Goal: Information Seeking & Learning: Learn about a topic

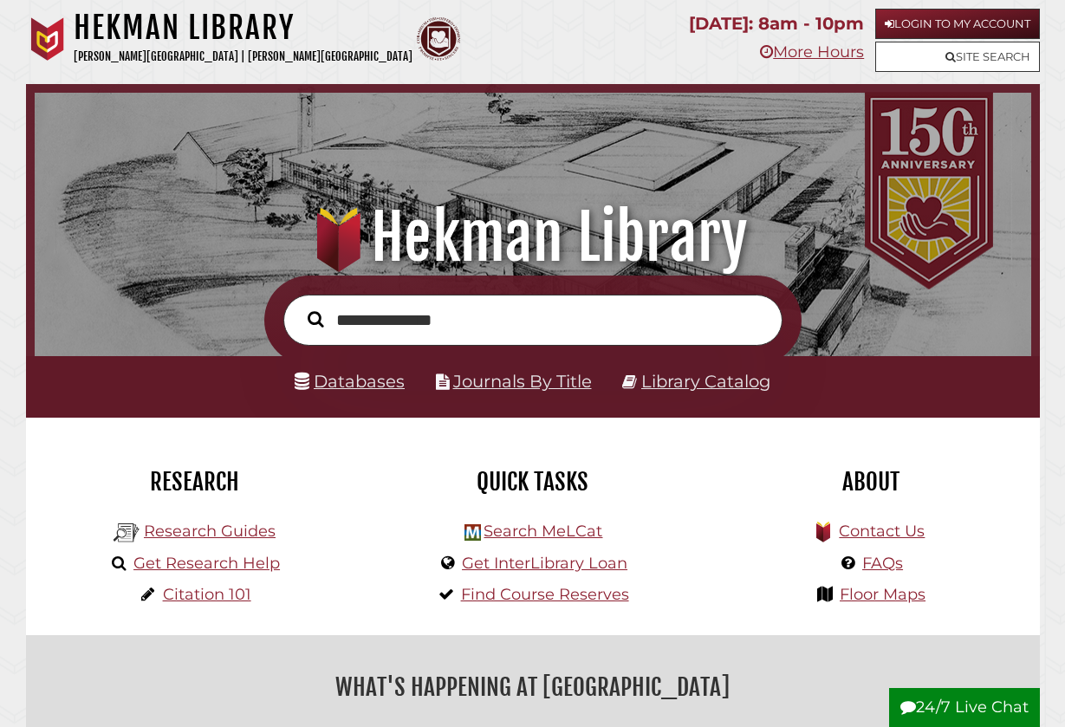
scroll to position [329, 988]
type input "**********"
click at [315, 317] on button "Search" at bounding box center [315, 319] width 33 height 24
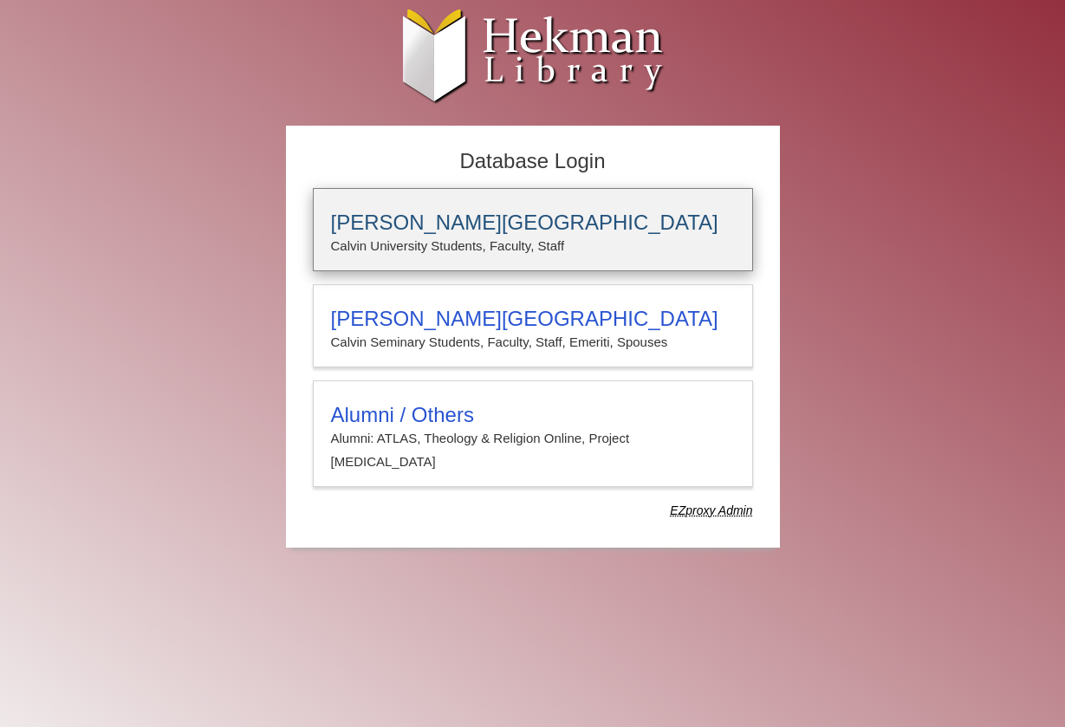
click at [428, 229] on h3 "Calvin University" at bounding box center [533, 223] width 404 height 24
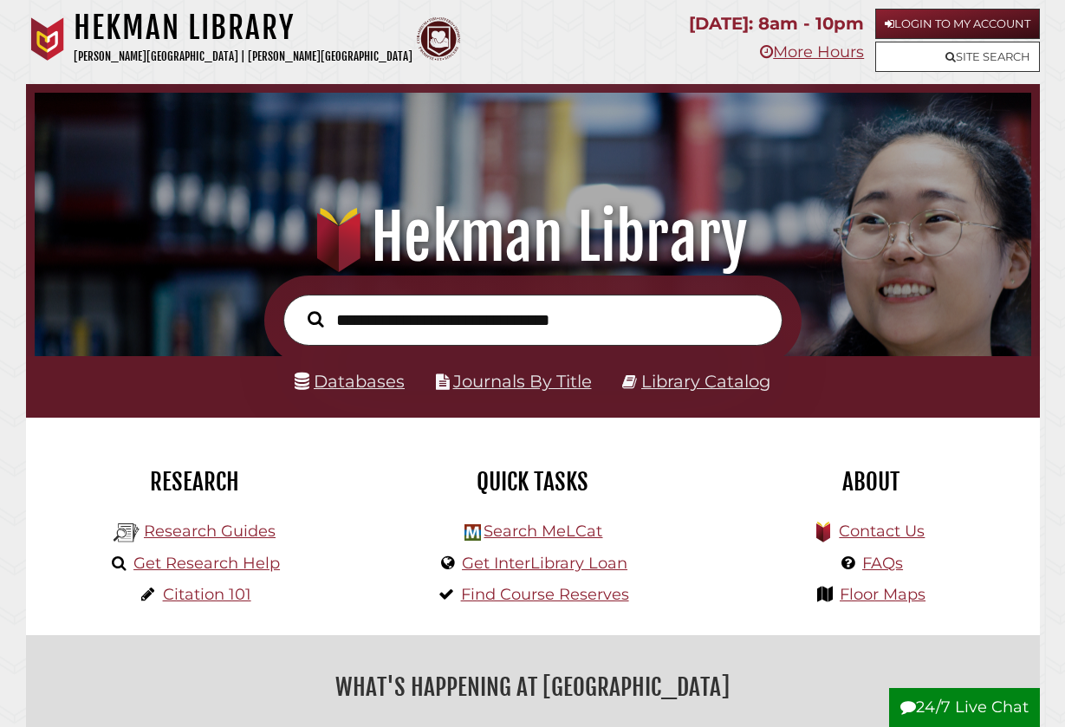
scroll to position [329, 988]
click at [380, 386] on link "Databases" at bounding box center [350, 381] width 110 height 21
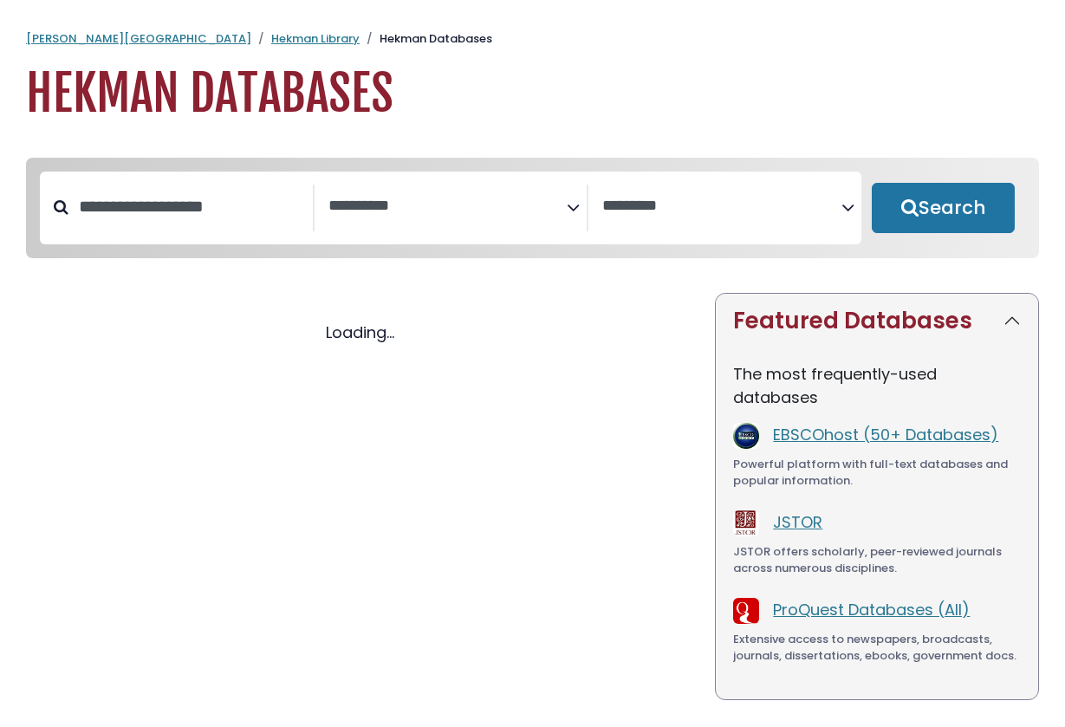
select select "Database Subject Filter"
select select "Database Vendors Filter"
select select "Database Subject Filter"
select select "Database Vendors Filter"
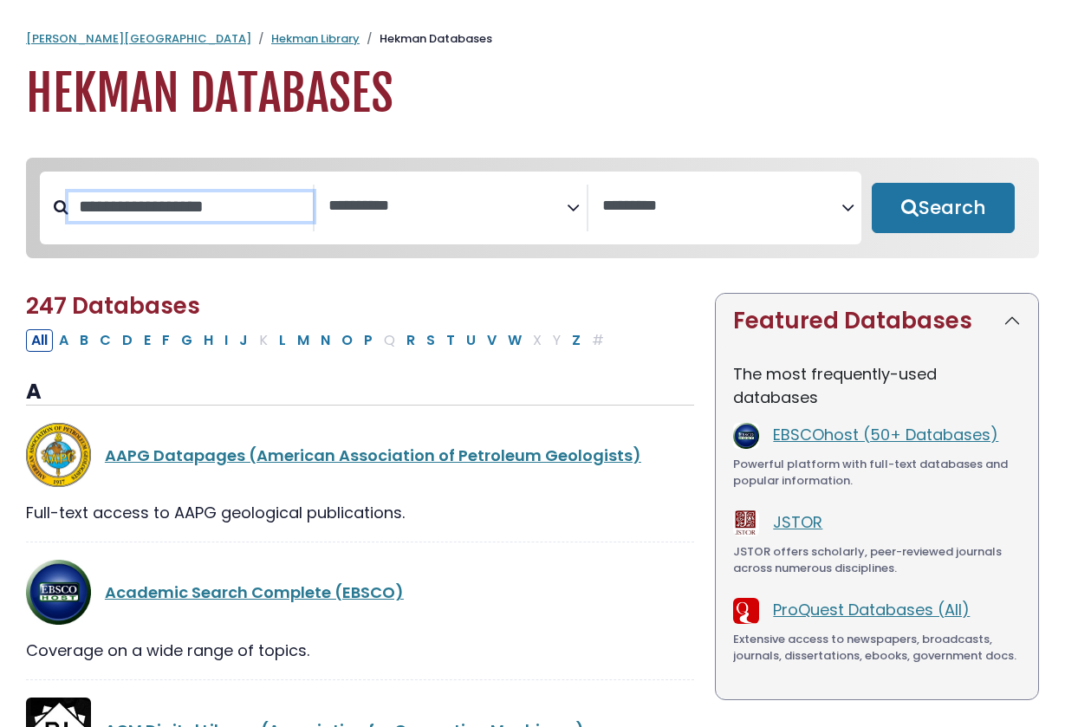
click at [222, 205] on input "Search database by title or keyword" at bounding box center [190, 206] width 244 height 29
type input "*******"
click at [943, 209] on button "Search" at bounding box center [944, 208] width 144 height 50
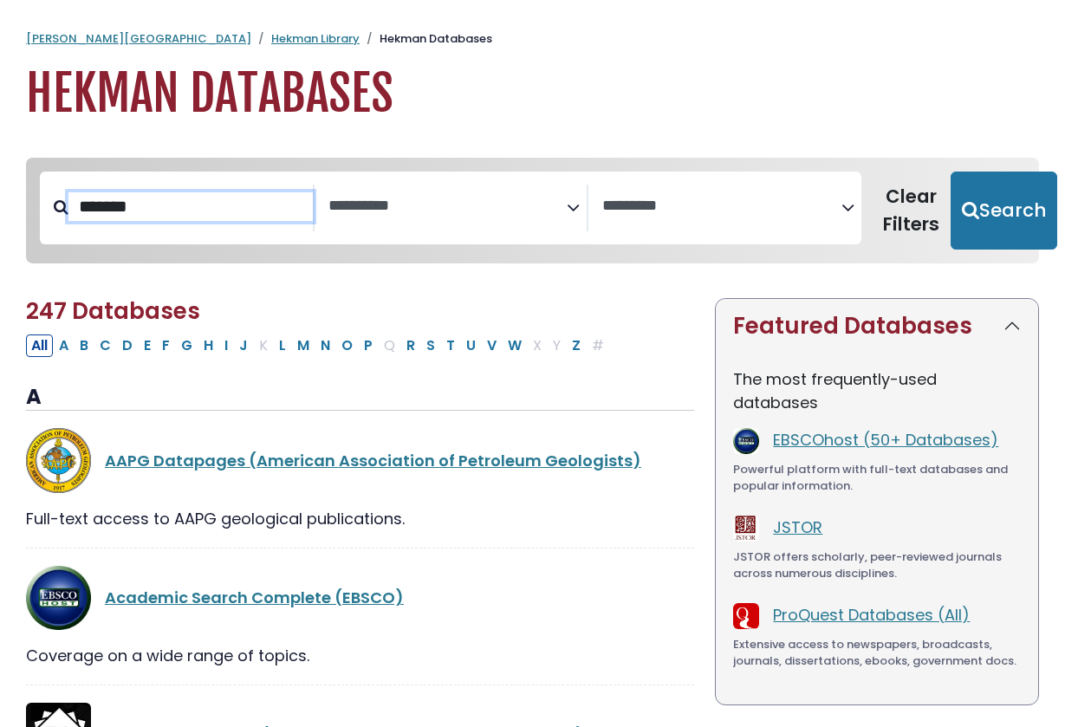
select select "Database Subject Filter"
select select "Database Vendors Filter"
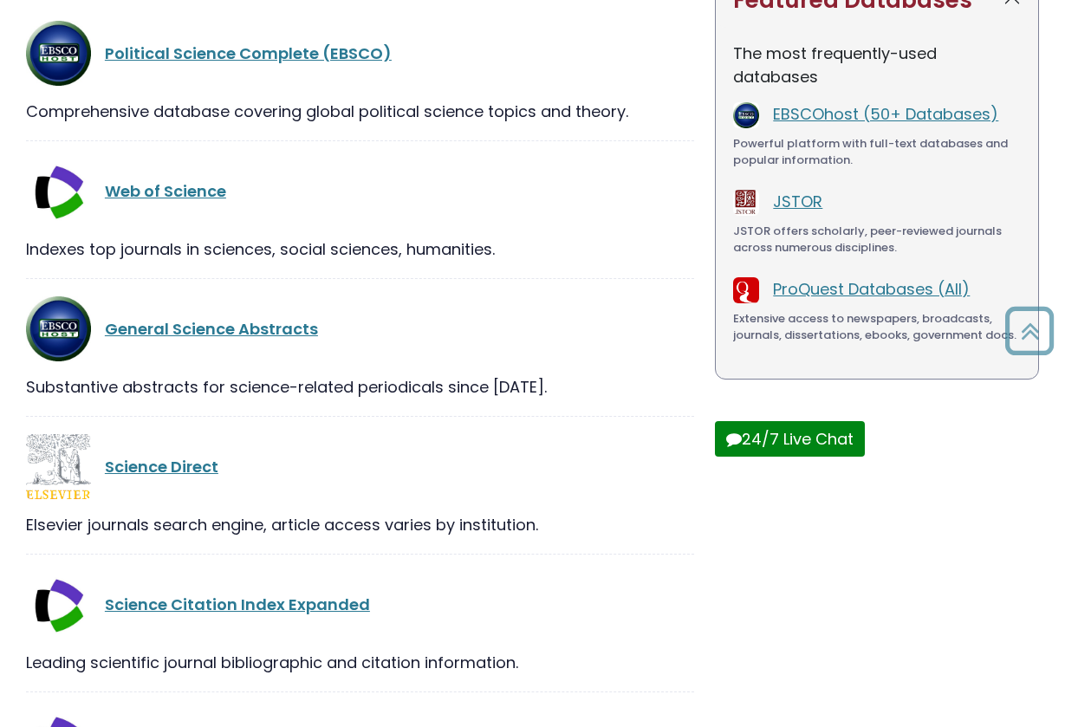
scroll to position [329, 0]
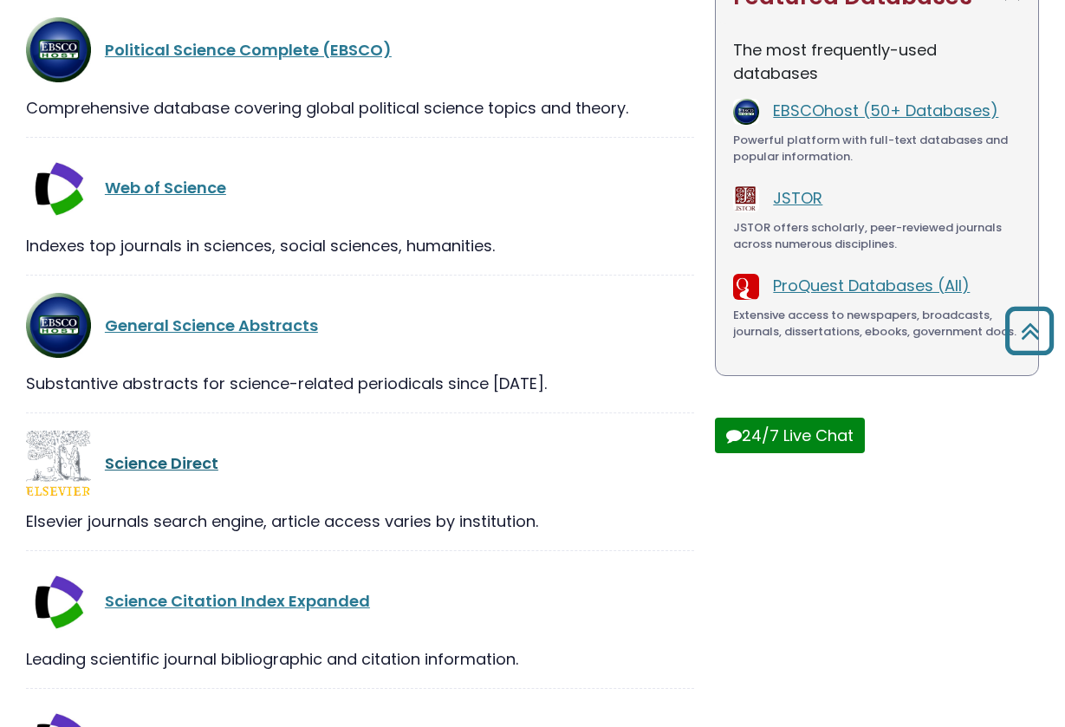
click at [156, 460] on link "Science Direct" at bounding box center [162, 463] width 114 height 22
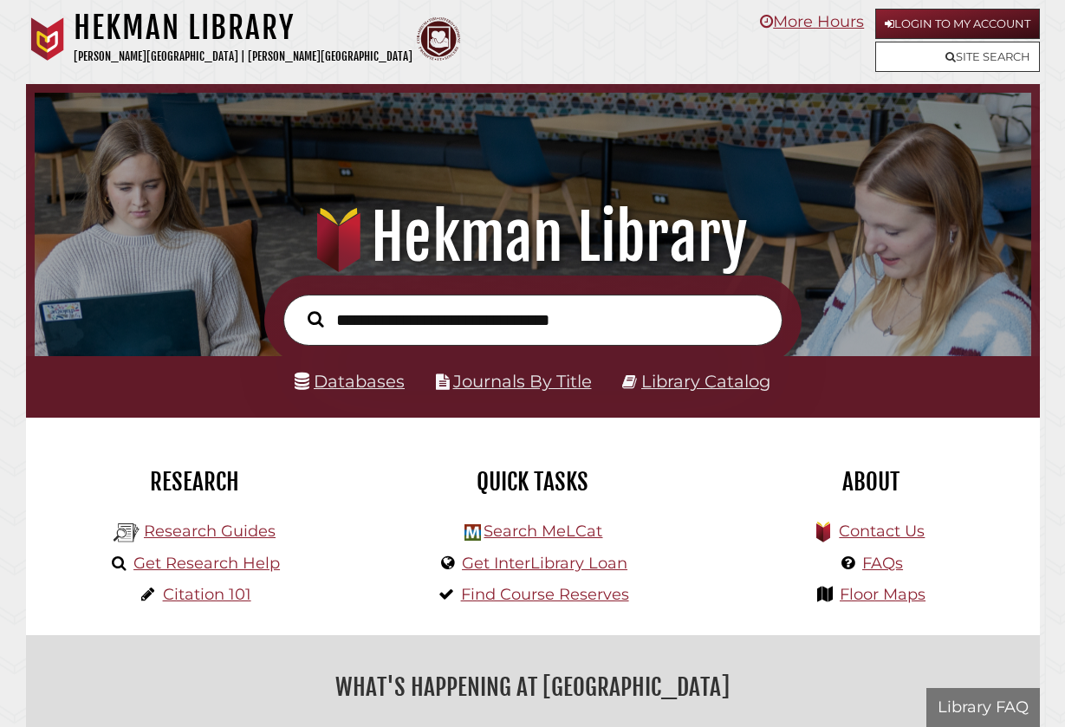
scroll to position [329, 988]
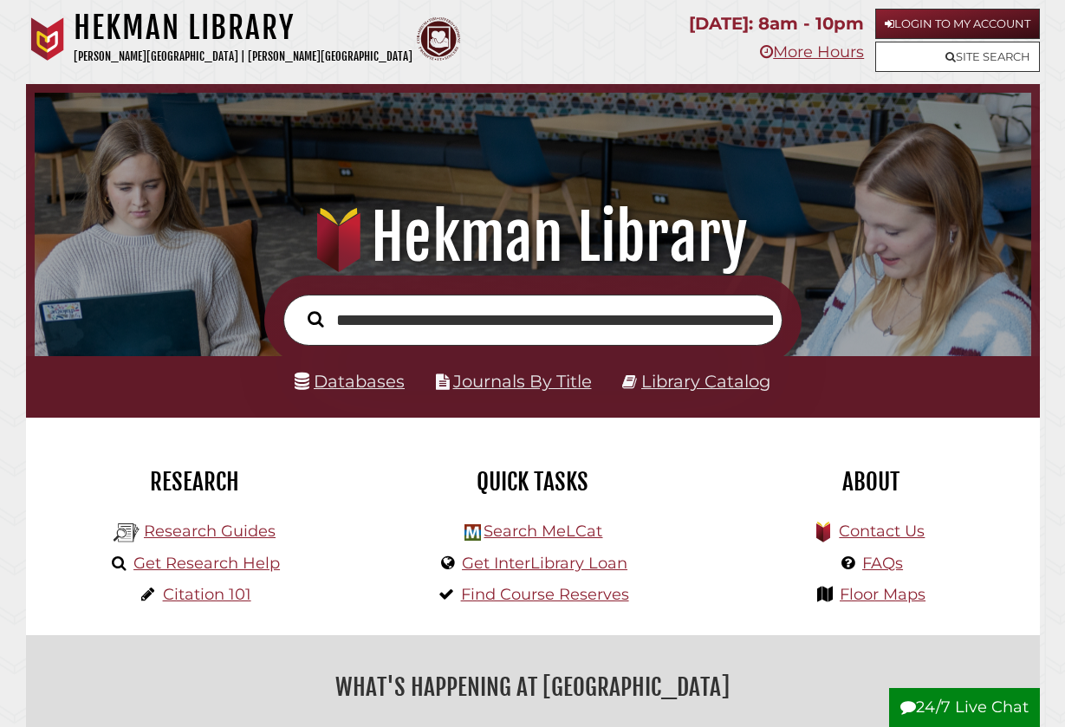
type input "**********"
click at [315, 317] on button "Search" at bounding box center [315, 319] width 33 height 24
